Goal: Communication & Community: Answer question/provide support

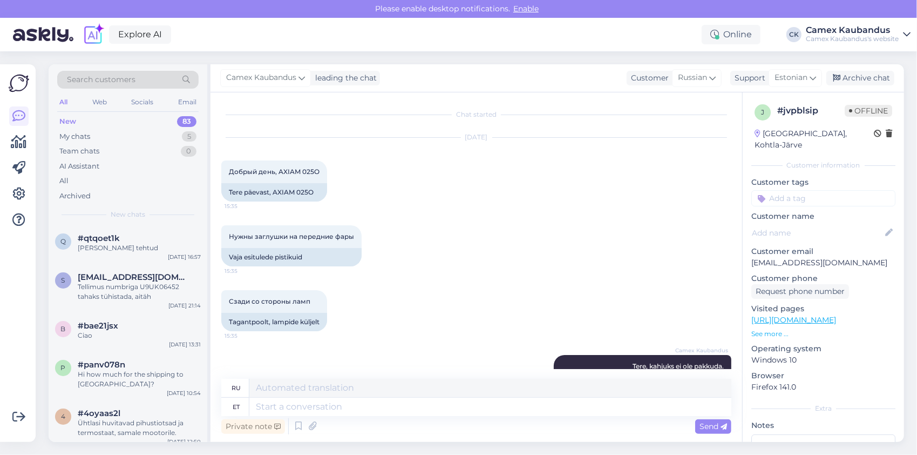
scroll to position [861, 0]
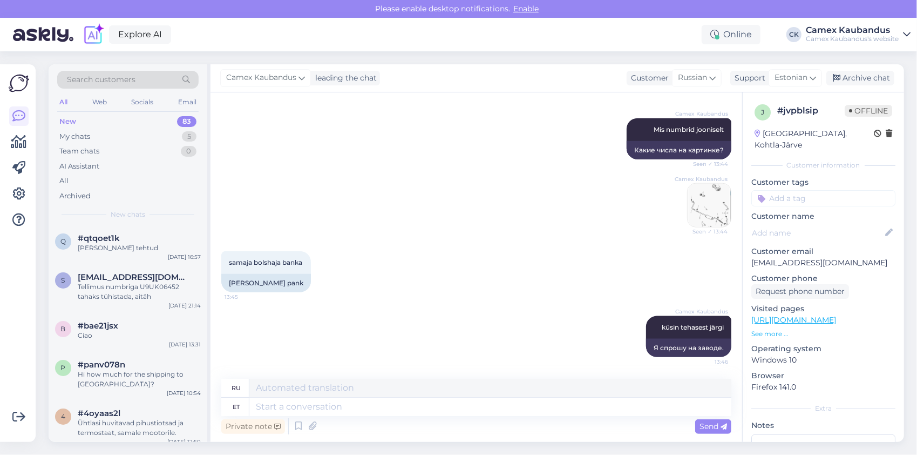
drag, startPoint x: 354, startPoint y: 417, endPoint x: 359, endPoint y: 409, distance: 9.2
click at [355, 415] on div "ru et Private note Send" at bounding box center [476, 408] width 510 height 58
click at [359, 409] on textarea at bounding box center [490, 406] width 482 height 18
type textarea "saab tellida ainult originaali"
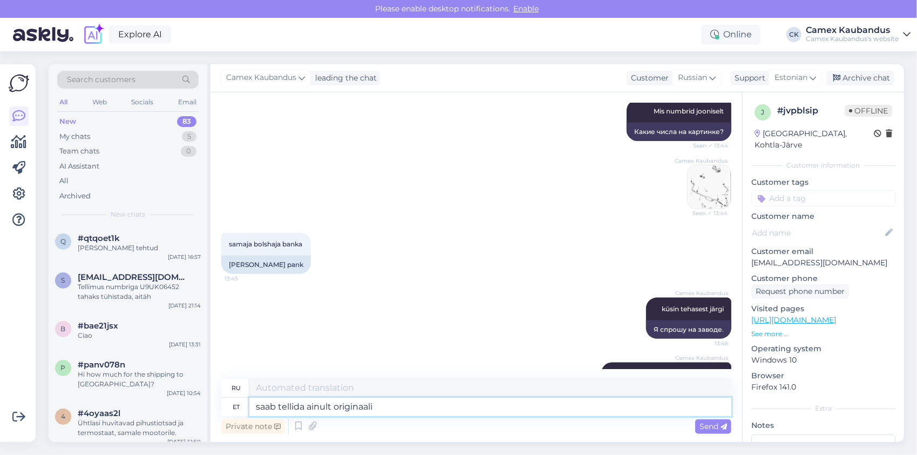
scroll to position [926, 0]
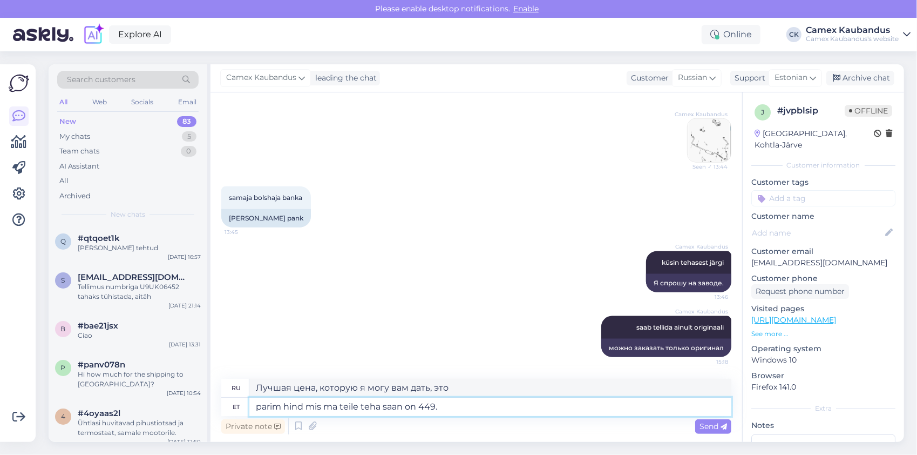
type textarea "parim hind mis ma teile teha saan on 449.-"
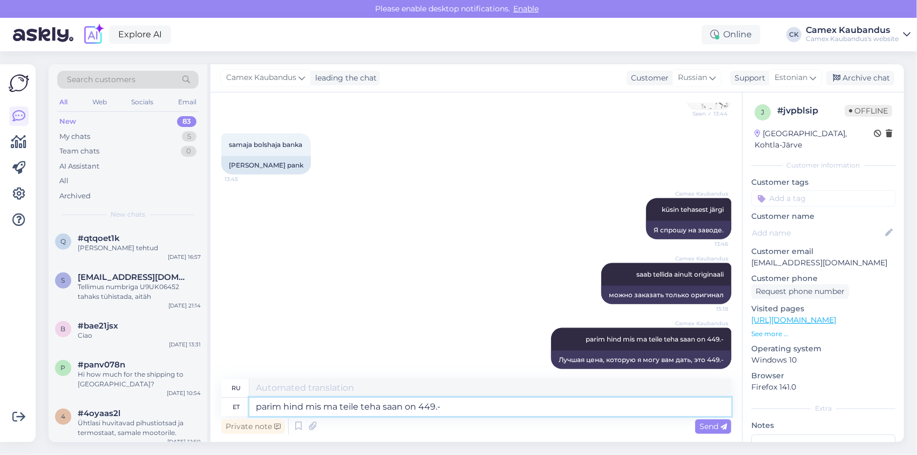
scroll to position [990, 0]
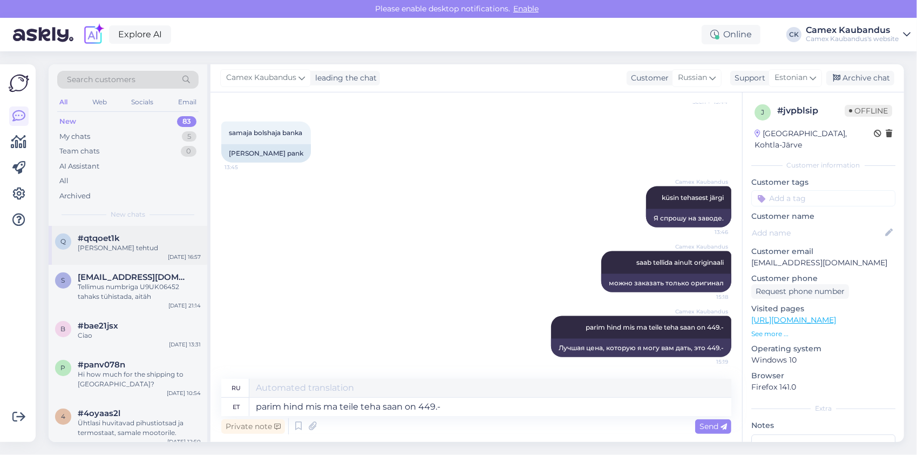
click at [103, 248] on div "[PERSON_NAME] tehtud" at bounding box center [139, 248] width 123 height 10
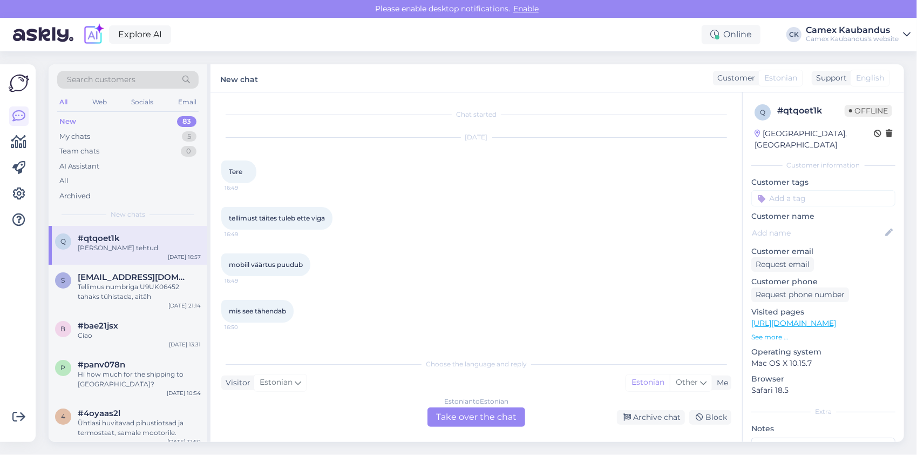
scroll to position [84, 0]
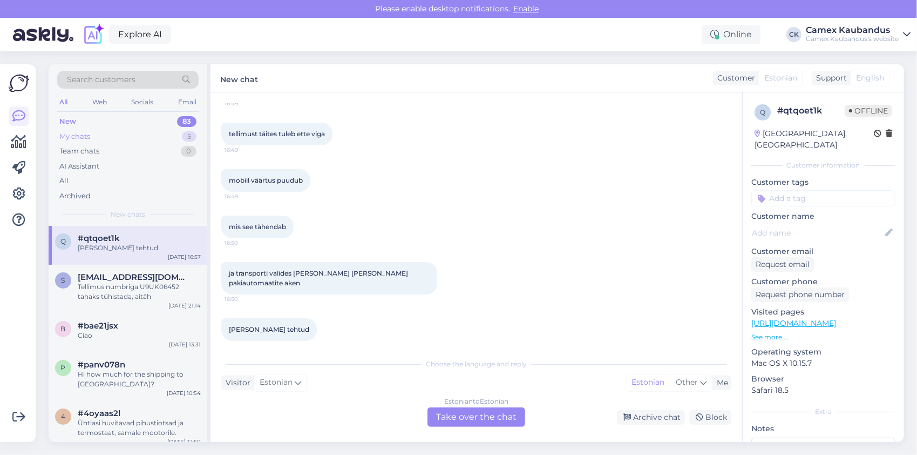
click at [78, 134] on div "My chats" at bounding box center [74, 136] width 31 height 11
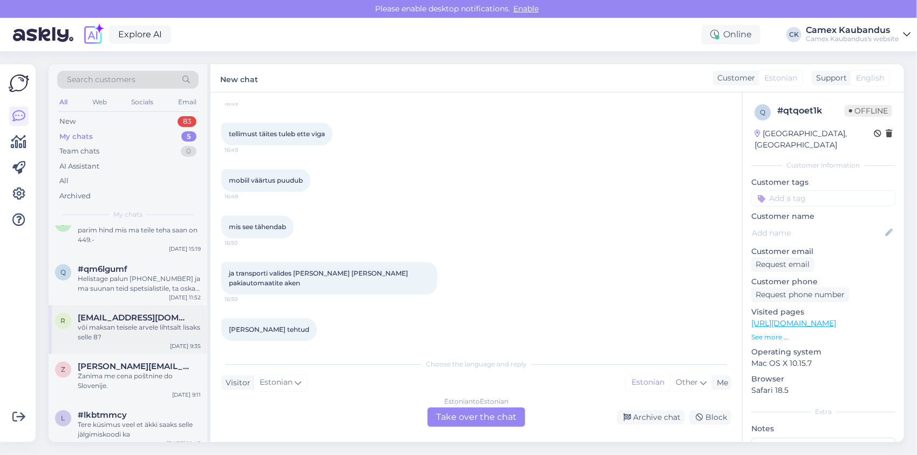
scroll to position [26, 0]
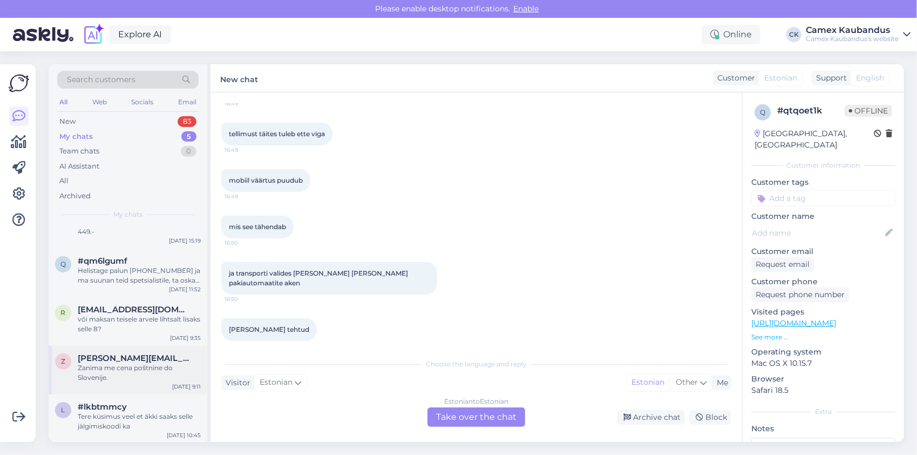
click at [152, 363] on div "Zanima me cena poštnine do Slovenije." at bounding box center [139, 372] width 123 height 19
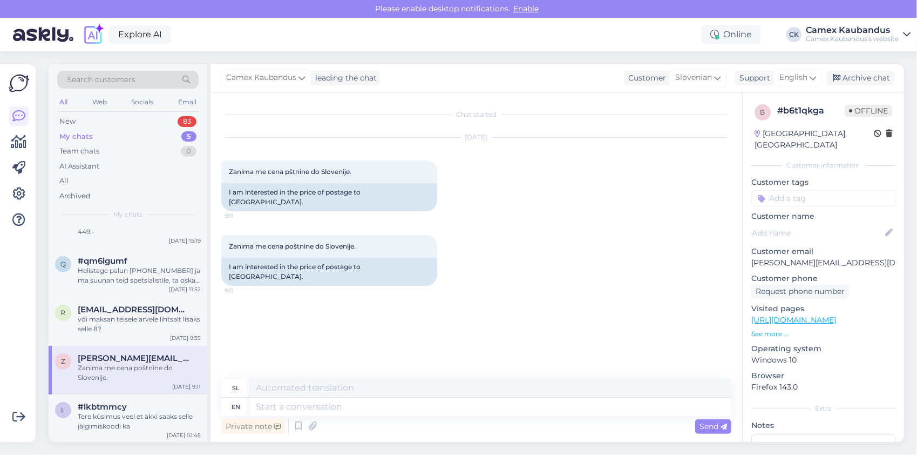
scroll to position [0, 0]
click at [133, 417] on div "Tere küsimus veel et äkki saaks selle jälgimiskoodi ka" at bounding box center [139, 420] width 123 height 19
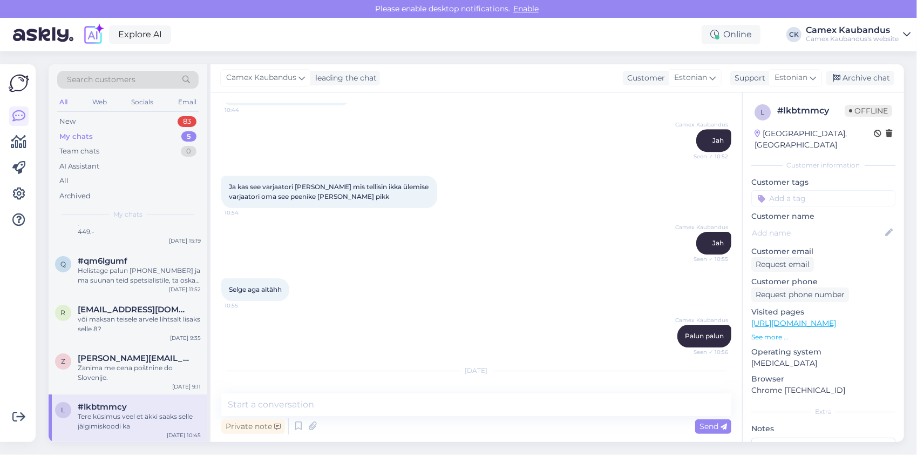
scroll to position [2326, 0]
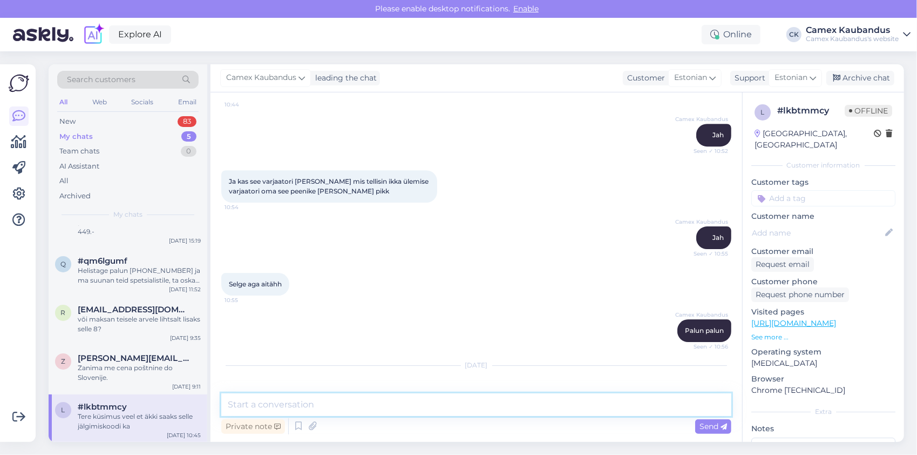
click at [342, 409] on textarea at bounding box center [476, 404] width 510 height 23
click at [127, 364] on div "Zanima me cena poštnine do Slovenije." at bounding box center [139, 372] width 123 height 19
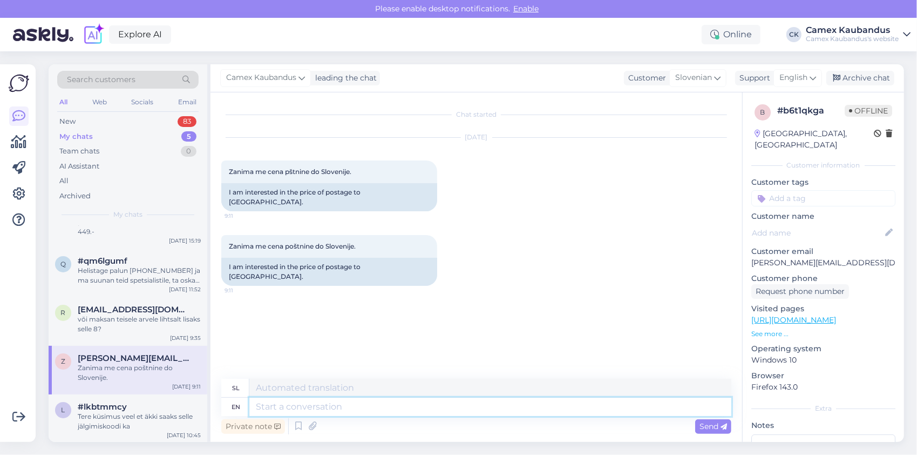
click at [286, 411] on textarea at bounding box center [490, 406] width 482 height 18
type textarea "Tere,"
type textarea "Tere, hind s"
type textarea "Tere, zadnji"
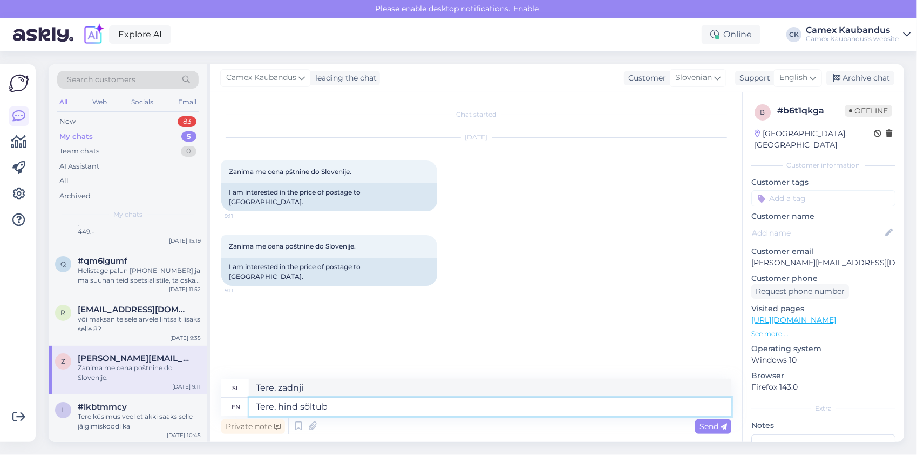
type textarea "Tere, hind sõltub"
type textarea "[PERSON_NAME], za soljo"
type textarea "Tere, hind sõltub paki"
type textarea "[PERSON_NAME], zadaj sonce v pakistanski premoči"
type textarea "Tere, hind sõltub paki kaalust"
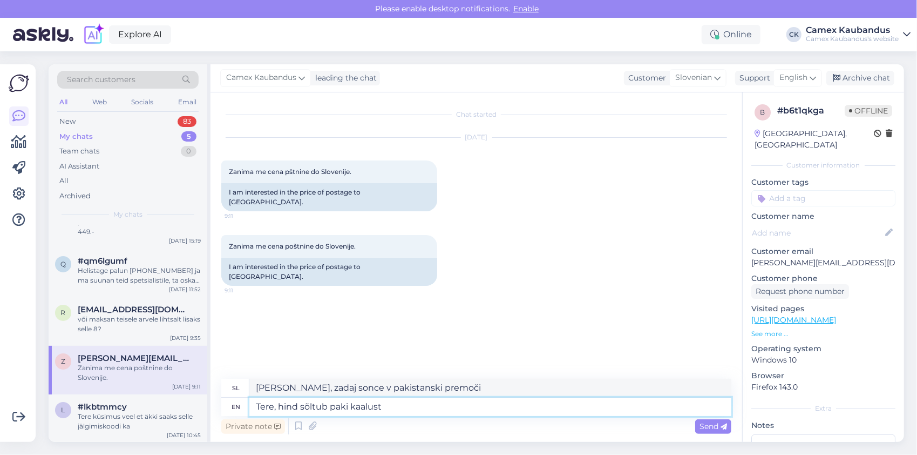
type textarea "Tere, hind sõltub paki kaalust"
type textarea "Tere, hind sõltub paki kaalust ja"
type textarea "Tere, hind sõltub paki kaalust ja paki"
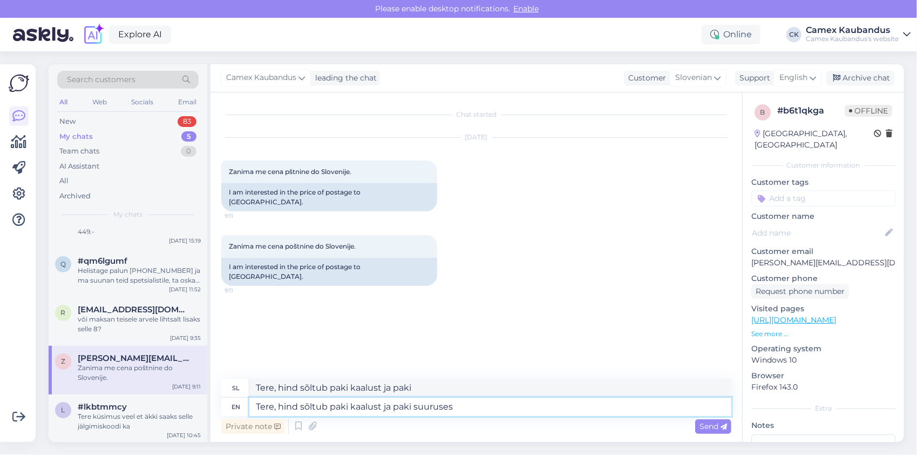
type textarea "Tere, hind sõltub paki kaalust ja paki suurusest"
drag, startPoint x: 465, startPoint y: 408, endPoint x: 216, endPoint y: 427, distance: 249.6
click at [217, 427] on div "Chat started [DATE] Zanima me cena pštnine do Slovenije. 9:11 I am interested i…" at bounding box center [477, 266] width 532 height 349
type textarea "Price"
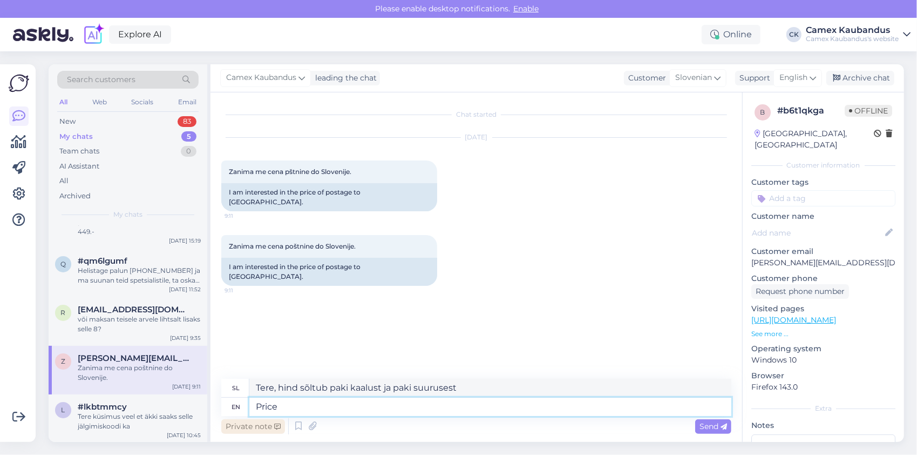
type textarea "Cena"
type textarea "Price depand"
type textarea "Cena odvisna"
type textarea "Price depan"
type textarea "Cena depan"
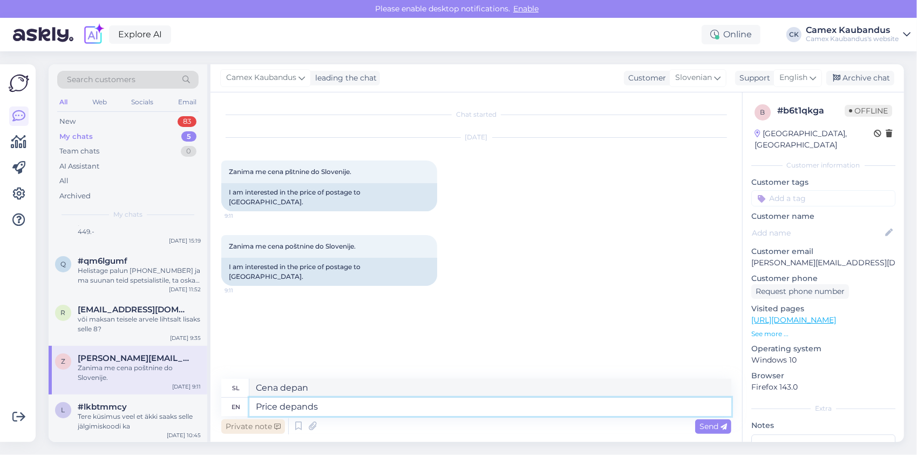
type textarea "Price depands"
type textarea "Cena je odvisna"
type textarea "Price depands weight"
type textarea "Cena je odvisna od teže"
click at [375, 417] on div "Private note Send" at bounding box center [476, 426] width 510 height 21
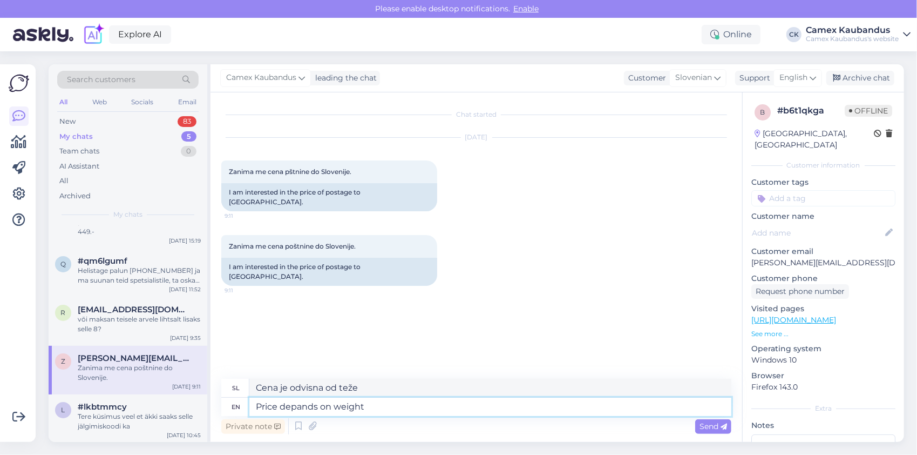
click at [384, 406] on textarea "Price depands on weight" at bounding box center [490, 406] width 482 height 18
type textarea "Price depands on weight and"
type textarea "Cena je odvisna od teže in"
type textarea "Price depands on weight and size"
type textarea "Cena je odvisna od teže in velikosti"
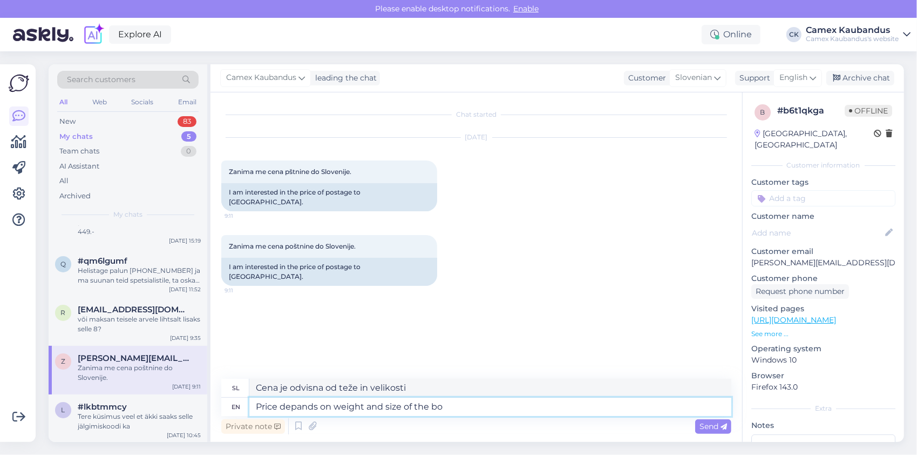
type textarea "Price depands on weight and size of the box"
type textarea "Cena je odvisna od teže in velikosti škatle"
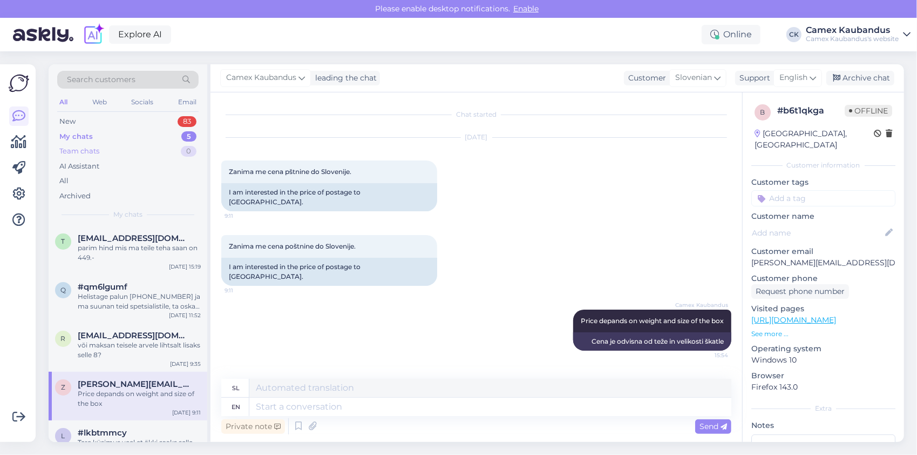
click at [87, 151] on div "Team chats" at bounding box center [79, 151] width 40 height 11
